Goal: Information Seeking & Learning: Learn about a topic

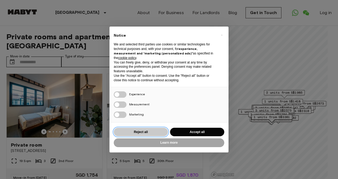
click at [147, 129] on button "Reject all" at bounding box center [141, 132] width 54 height 9
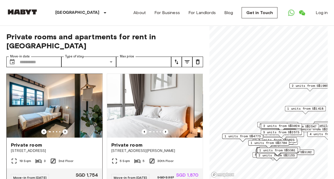
click at [63, 129] on icon "Previous image" at bounding box center [64, 131] width 5 height 5
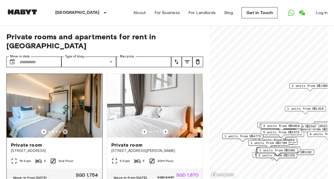
click at [63, 129] on icon "Previous image" at bounding box center [64, 131] width 5 height 5
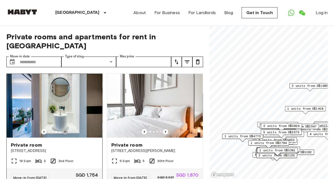
click at [63, 129] on icon "Previous image" at bounding box center [64, 131] width 5 height 5
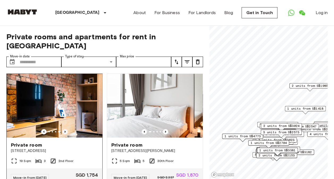
click at [63, 129] on icon "Previous image" at bounding box center [64, 131] width 5 height 5
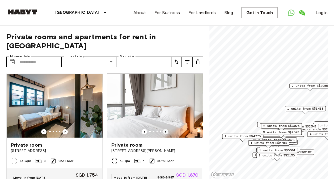
click at [164, 129] on icon "Previous image" at bounding box center [165, 131] width 5 height 5
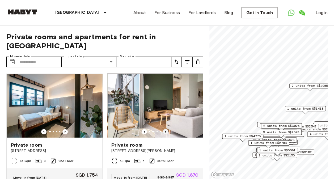
click at [164, 129] on icon "Previous image" at bounding box center [165, 131] width 5 height 5
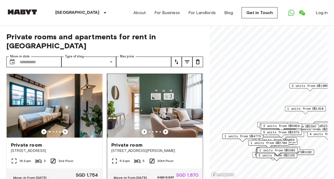
click at [164, 129] on icon "Previous image" at bounding box center [165, 131] width 5 height 5
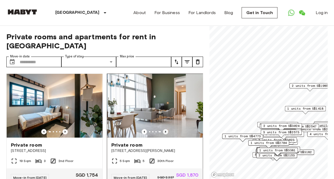
click at [164, 129] on icon "Previous image" at bounding box center [165, 131] width 5 height 5
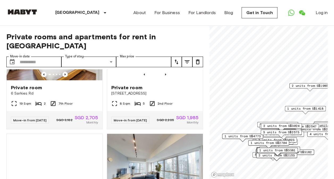
scroll to position [266, 0]
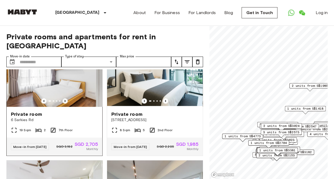
click at [64, 98] on icon "Previous image" at bounding box center [64, 100] width 5 height 5
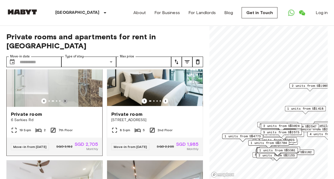
click at [64, 98] on icon "Previous image" at bounding box center [64, 100] width 5 height 5
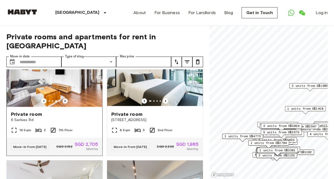
click at [64, 98] on icon "Previous image" at bounding box center [64, 100] width 5 height 5
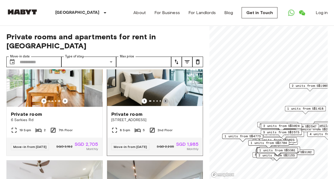
click at [163, 99] on icon "Previous image" at bounding box center [165, 100] width 5 height 5
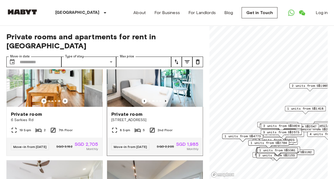
click at [163, 99] on icon "Previous image" at bounding box center [165, 100] width 5 height 5
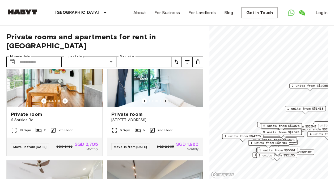
click at [163, 99] on icon "Previous image" at bounding box center [165, 100] width 5 height 5
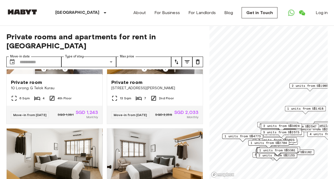
scroll to position [878, 0]
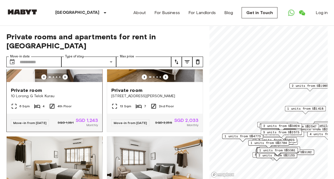
click at [63, 80] on icon "Previous image" at bounding box center [64, 76] width 5 height 5
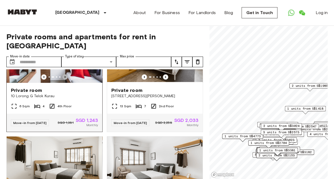
click at [63, 80] on icon "Previous image" at bounding box center [64, 76] width 5 height 5
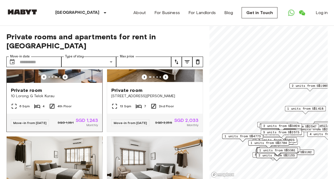
click at [63, 80] on icon "Previous image" at bounding box center [64, 76] width 5 height 5
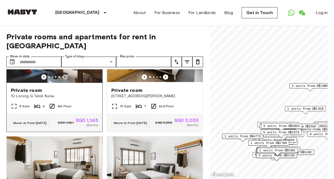
click at [63, 80] on icon "Previous image" at bounding box center [64, 76] width 5 height 5
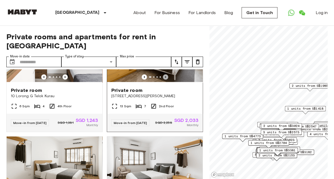
click at [163, 80] on icon "Previous image" at bounding box center [165, 76] width 5 height 5
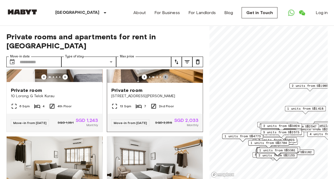
click at [163, 80] on icon "Previous image" at bounding box center [165, 76] width 5 height 5
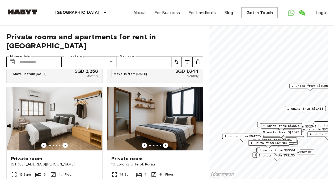
scroll to position [2246, 0]
